Goal: Information Seeking & Learning: Learn about a topic

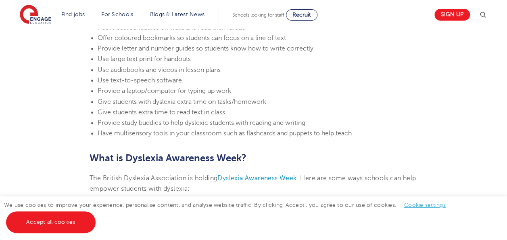
scroll to position [1792, 0]
